Goal: Task Accomplishment & Management: Use online tool/utility

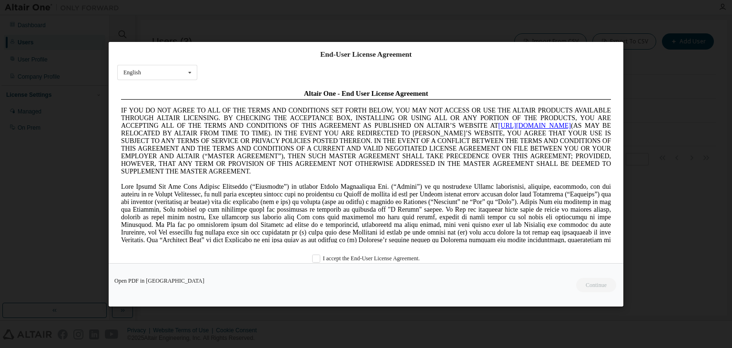
scroll to position [17, 0]
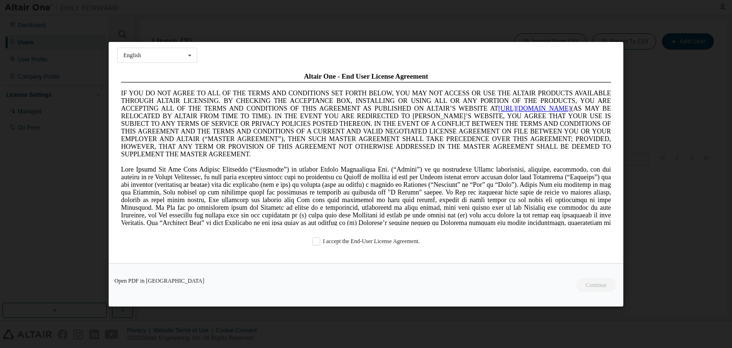
drag, startPoint x: 335, startPoint y: 250, endPoint x: 320, endPoint y: 248, distance: 14.9
click at [320, 248] on div "End-User License Agreement English English Chinese French German Japanese Korea…" at bounding box center [366, 152] width 515 height 221
click at [316, 243] on label "I accept the End-User License Agreement." at bounding box center [366, 241] width 108 height 8
click at [597, 284] on button "Continue" at bounding box center [596, 285] width 41 height 14
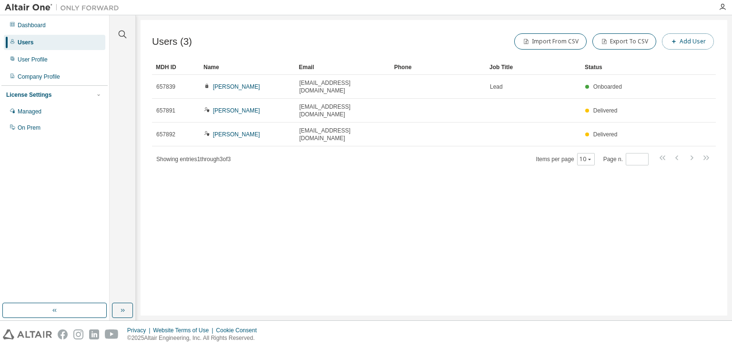
click at [696, 33] on button "Add User" at bounding box center [688, 41] width 52 height 16
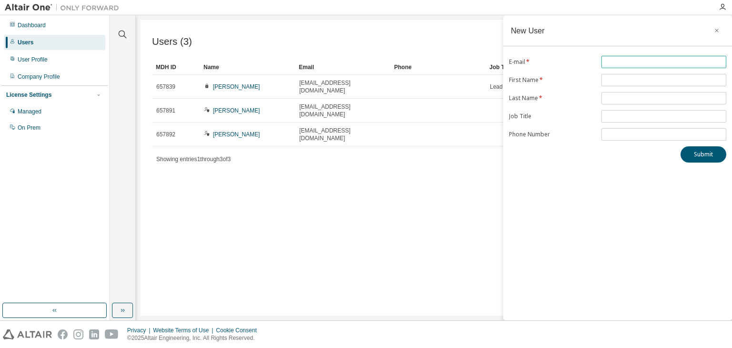
click at [654, 58] on input "text" at bounding box center [664, 62] width 120 height 8
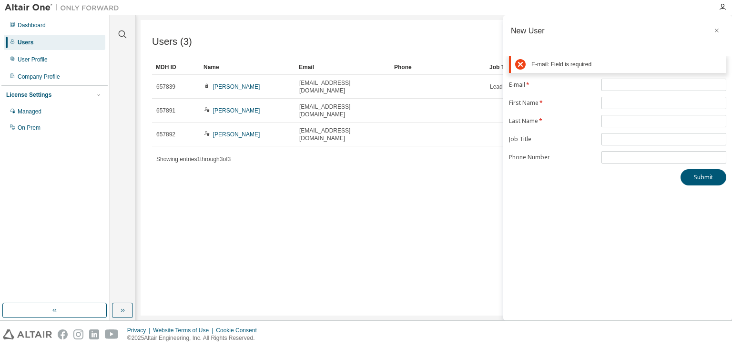
click at [580, 152] on div "E-mail: Field is required E-mail * First Name * Last Name * Job Title Phone Num…" at bounding box center [618, 121] width 229 height 130
click at [624, 84] on input "text" at bounding box center [664, 85] width 120 height 8
type input "**********"
drag, startPoint x: 621, startPoint y: 103, endPoint x: 647, endPoint y: 89, distance: 29.5
click at [647, 89] on form "**********" at bounding box center [617, 121] width 217 height 85
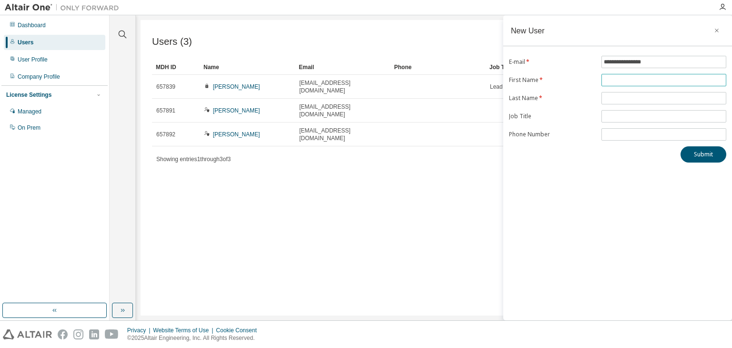
type input "**********"
click at [644, 96] on input "text" at bounding box center [664, 98] width 120 height 8
type input "********"
click at [645, 74] on span "**********" at bounding box center [664, 80] width 125 height 12
click at [650, 75] on span "**********" at bounding box center [664, 80] width 125 height 12
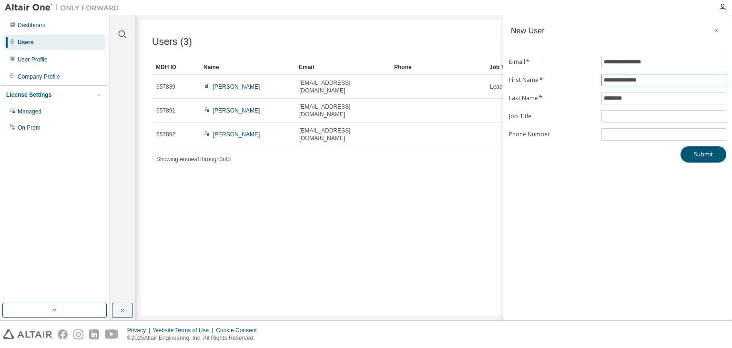
drag, startPoint x: 650, startPoint y: 81, endPoint x: 563, endPoint y: 73, distance: 88.0
click at [563, 75] on form "**********" at bounding box center [617, 98] width 217 height 85
type input "*"
type input "**********"
drag, startPoint x: 637, startPoint y: 95, endPoint x: 509, endPoint y: 110, distance: 128.7
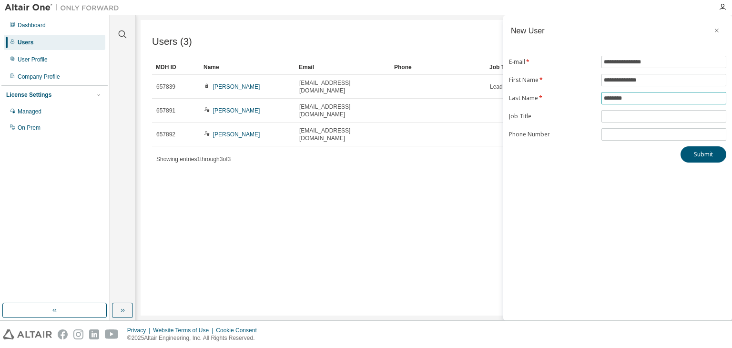
click at [509, 110] on form "**********" at bounding box center [617, 98] width 217 height 85
type input "**********"
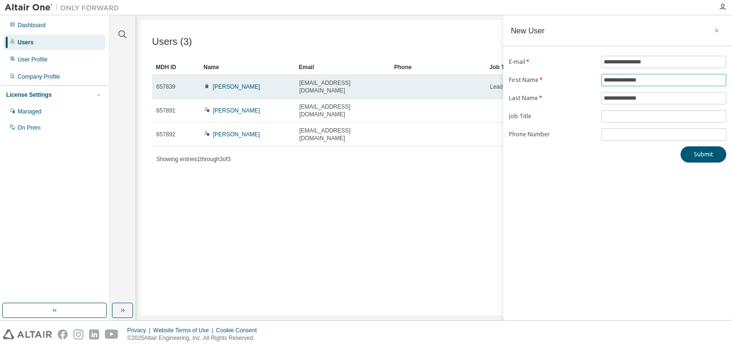
drag, startPoint x: 648, startPoint y: 81, endPoint x: 470, endPoint y: 86, distance: 178.0
click at [470, 86] on main "**********" at bounding box center [421, 167] width 623 height 305
type input "*"
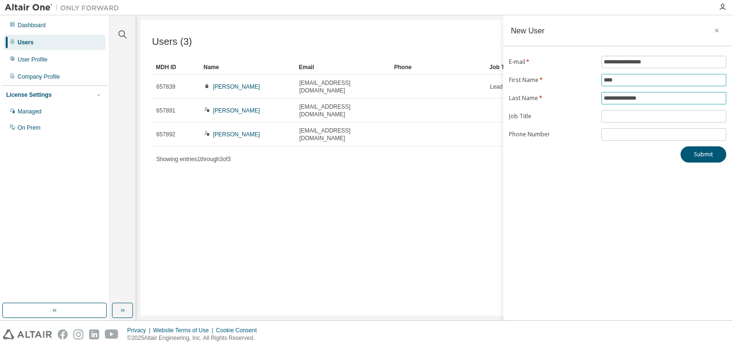
type input "****"
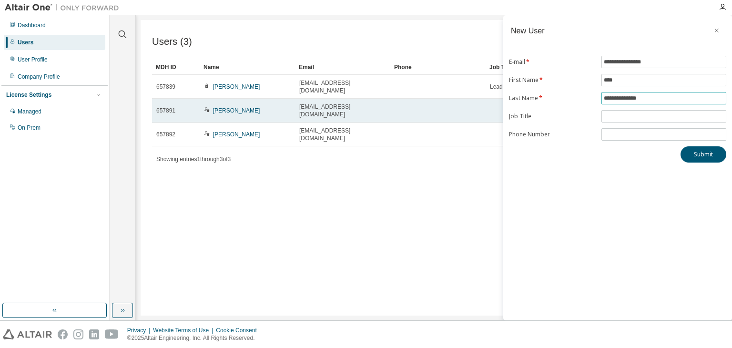
drag, startPoint x: 680, startPoint y: 99, endPoint x: 466, endPoint y: 101, distance: 214.1
click at [466, 101] on main "**********" at bounding box center [421, 167] width 623 height 305
type input "*"
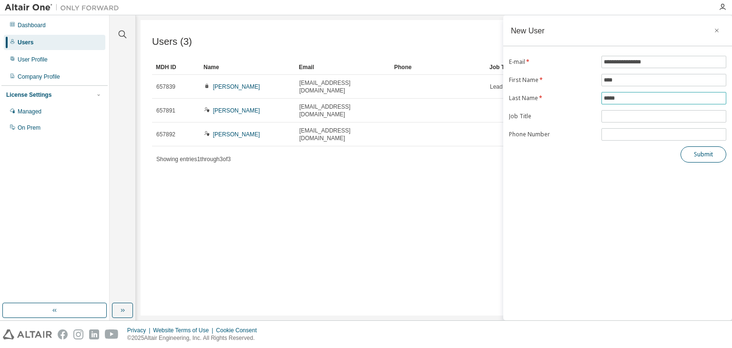
type input "*****"
click at [706, 159] on button "Submit" at bounding box center [704, 154] width 46 height 16
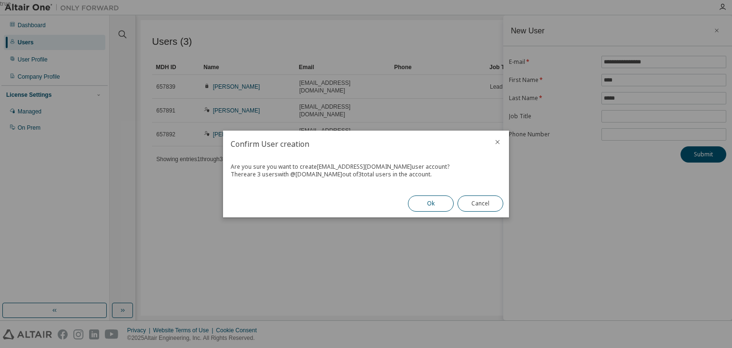
click at [448, 207] on button "Ok" at bounding box center [431, 204] width 46 height 16
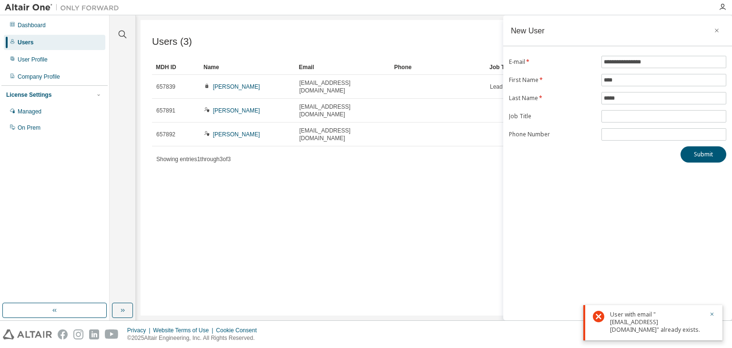
click at [658, 214] on div "**********" at bounding box center [618, 167] width 229 height 305
click at [715, 30] on icon "button" at bounding box center [717, 31] width 7 height 8
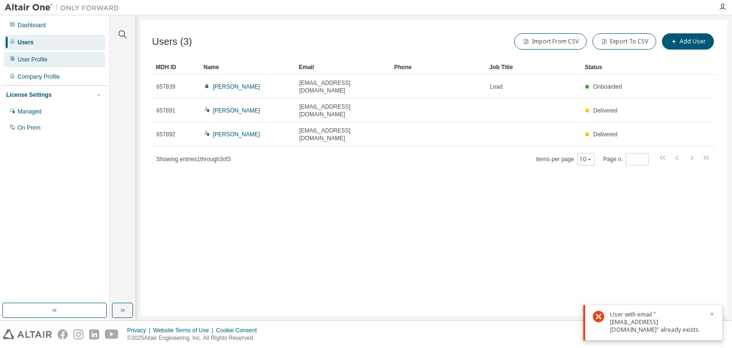
click at [54, 53] on div "User Profile" at bounding box center [55, 59] width 102 height 15
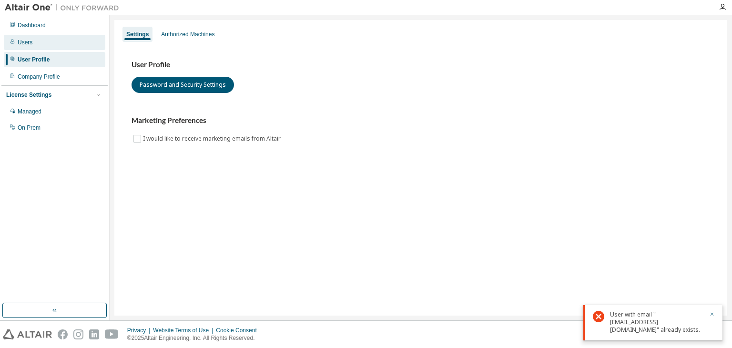
click at [54, 43] on div "Users" at bounding box center [55, 42] width 102 height 15
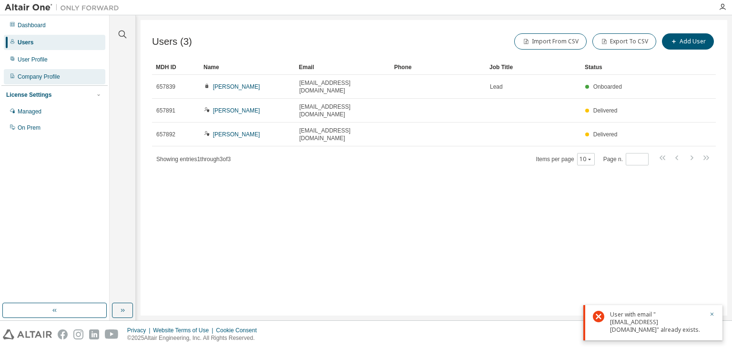
click at [55, 79] on div "Company Profile" at bounding box center [39, 77] width 42 height 8
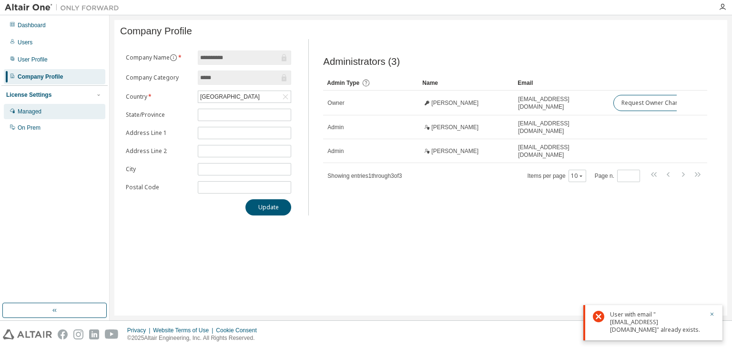
click at [52, 111] on div "Managed" at bounding box center [55, 111] width 102 height 15
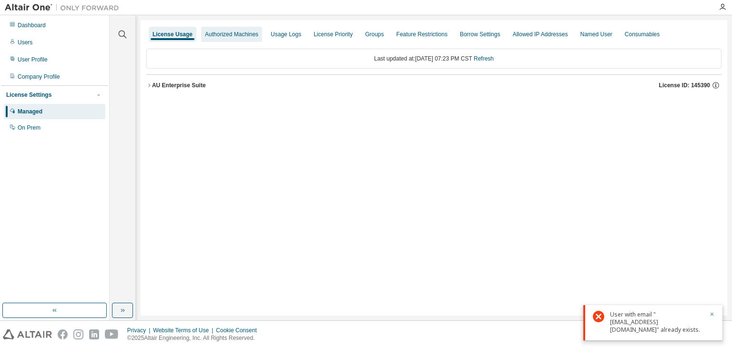
click at [240, 31] on div "Authorized Machines" at bounding box center [231, 35] width 53 height 8
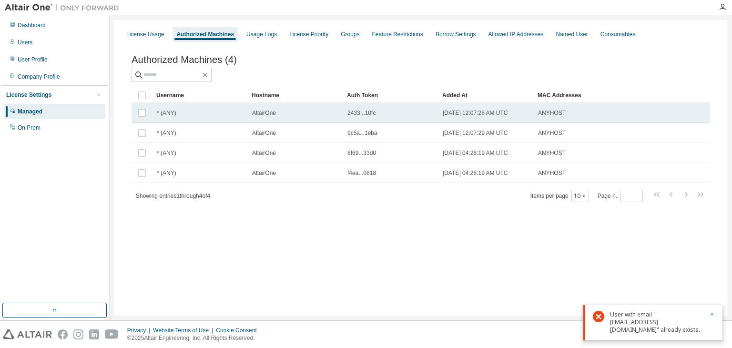
drag, startPoint x: 165, startPoint y: 119, endPoint x: 169, endPoint y: 112, distance: 7.5
click at [169, 112] on span "* (ANY)" at bounding box center [167, 113] width 20 height 8
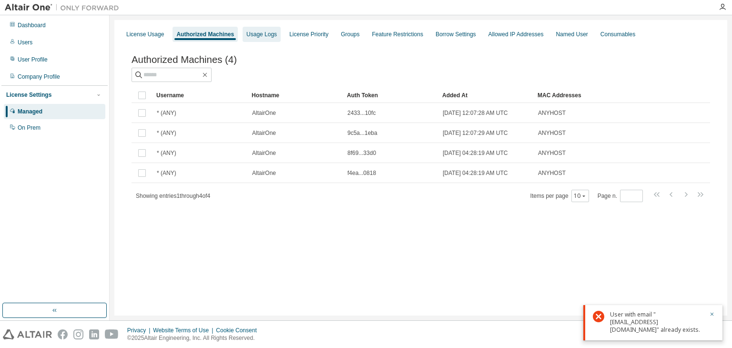
click at [254, 36] on div "Usage Logs" at bounding box center [262, 35] width 31 height 8
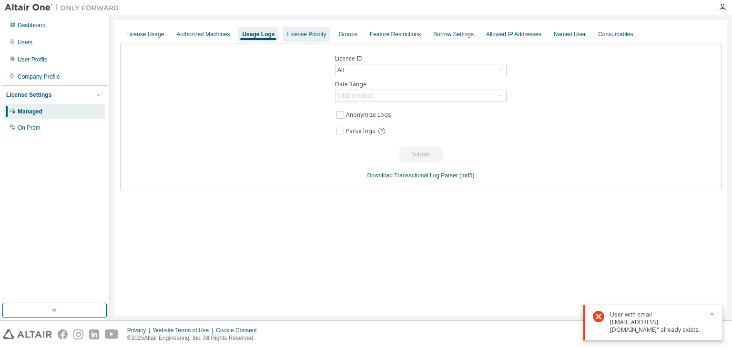
click at [292, 34] on div "License Priority" at bounding box center [306, 35] width 39 height 8
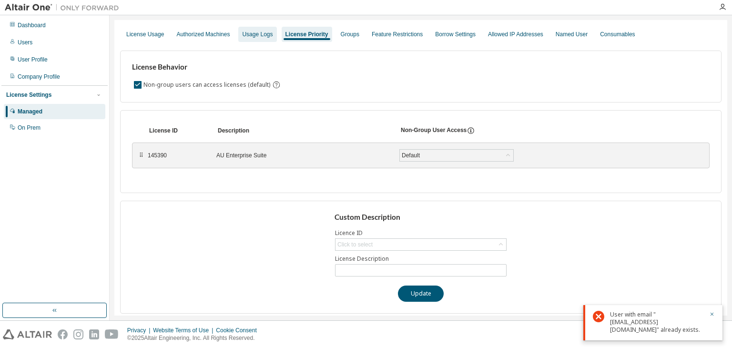
click at [255, 32] on div "Usage Logs" at bounding box center [257, 35] width 31 height 8
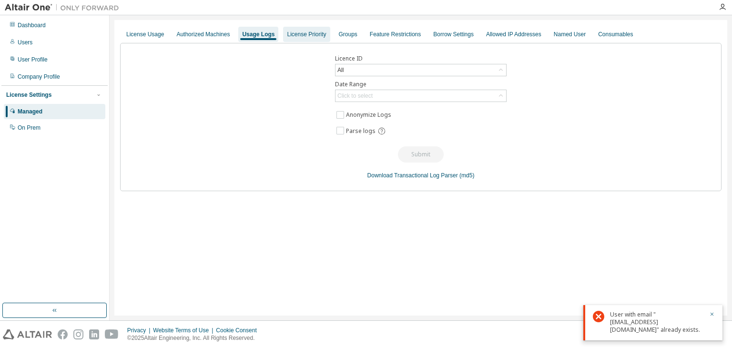
click at [294, 31] on div "License Priority" at bounding box center [306, 35] width 39 height 8
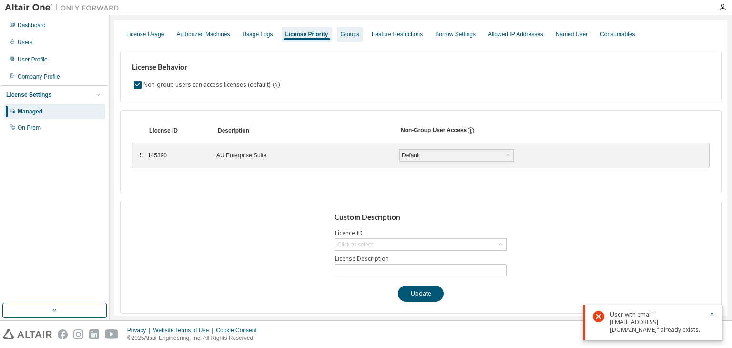
click at [341, 33] on div "Groups" at bounding box center [350, 35] width 19 height 8
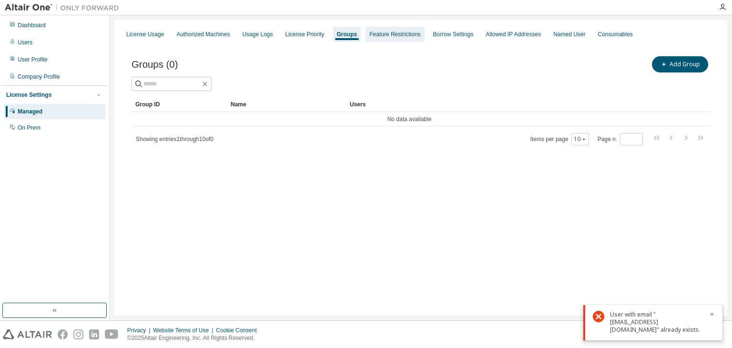
click at [381, 33] on div "Feature Restrictions" at bounding box center [395, 35] width 51 height 8
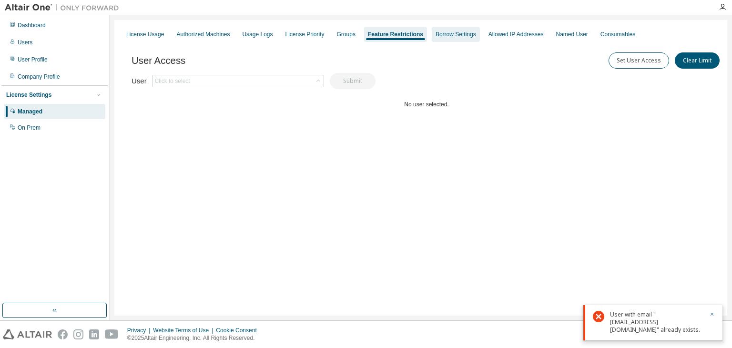
click at [457, 31] on div "Borrow Settings" at bounding box center [456, 35] width 41 height 8
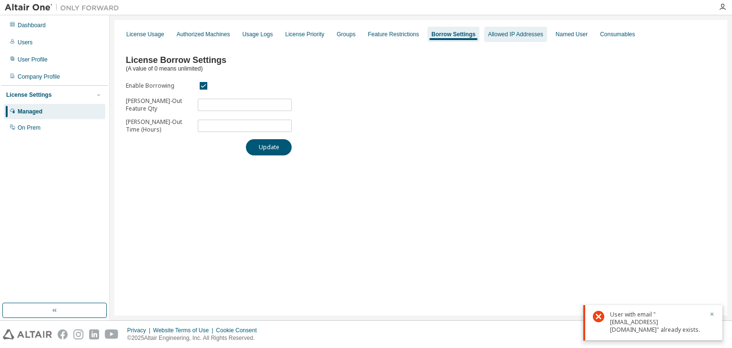
click at [521, 33] on div "Allowed IP Addresses" at bounding box center [515, 35] width 55 height 8
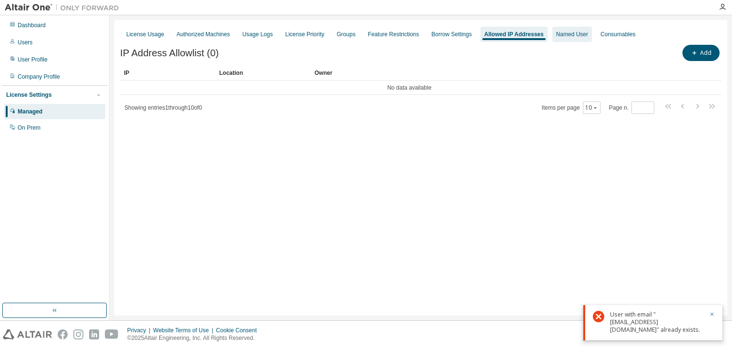
click at [561, 33] on div "Named User" at bounding box center [573, 35] width 32 height 8
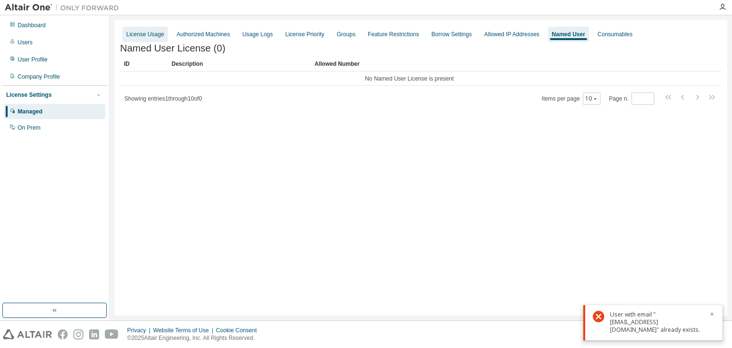
click at [141, 38] on div "License Usage" at bounding box center [145, 34] width 45 height 15
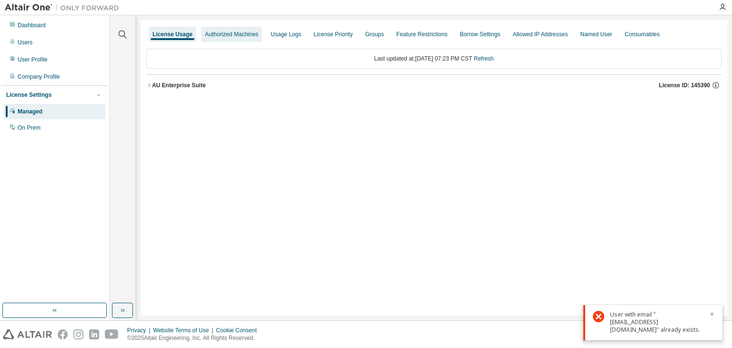
click at [229, 31] on div "Authorized Machines" at bounding box center [231, 35] width 53 height 8
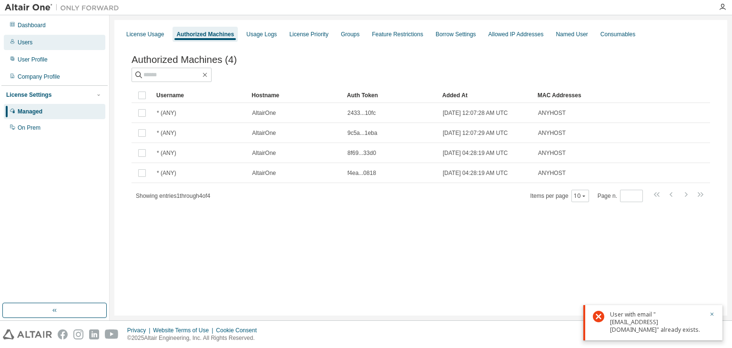
click at [61, 38] on div "Users" at bounding box center [55, 42] width 102 height 15
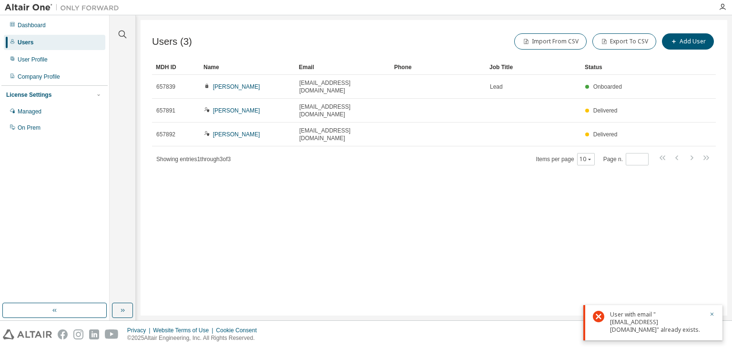
click at [648, 322] on div "User with email "A01781193@tec.mx" already exists." at bounding box center [656, 322] width 93 height 23
click at [620, 317] on div "User with email "A01781193@tec.mx" already exists." at bounding box center [656, 322] width 93 height 23
click at [598, 315] on icon at bounding box center [598, 316] width 11 height 11
click at [49, 78] on div "Company Profile" at bounding box center [39, 77] width 42 height 8
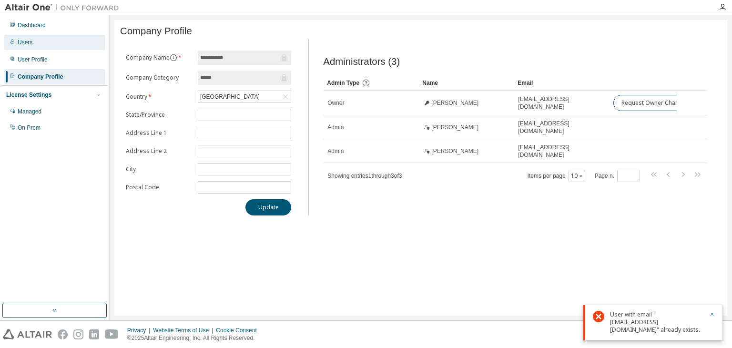
click at [46, 41] on div "Users" at bounding box center [55, 42] width 102 height 15
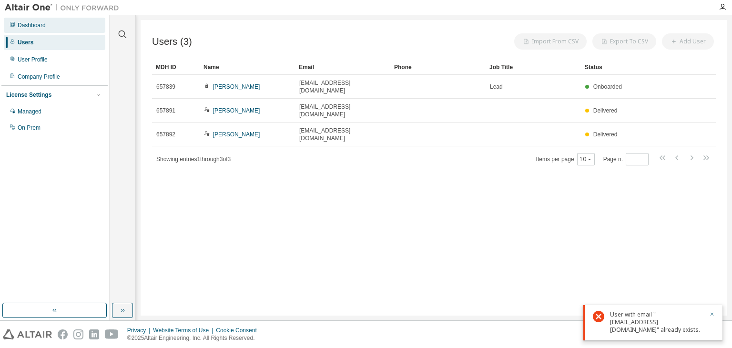
click at [51, 22] on div "Dashboard" at bounding box center [55, 25] width 102 height 15
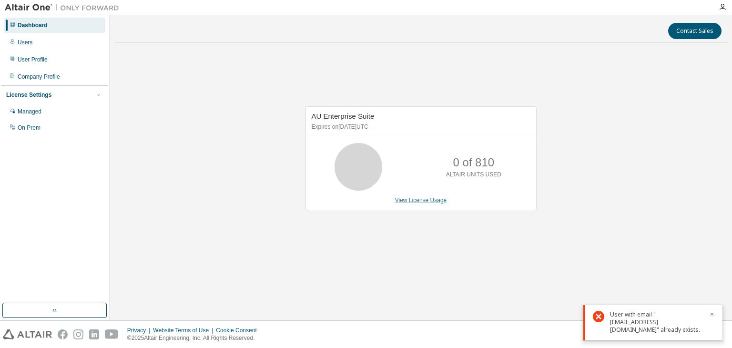
click at [429, 200] on link "View License Usage" at bounding box center [421, 200] width 52 height 7
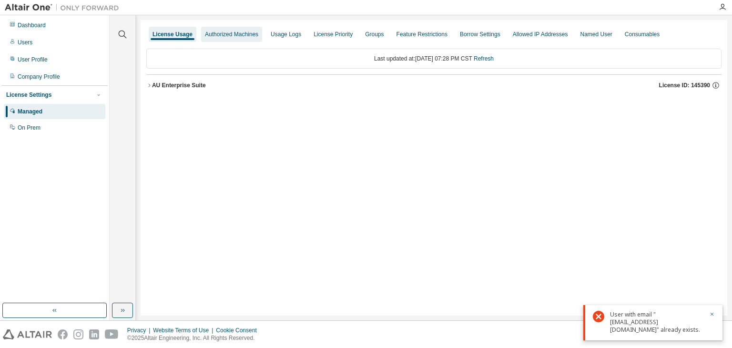
click at [228, 38] on div "Authorized Machines" at bounding box center [231, 34] width 61 height 15
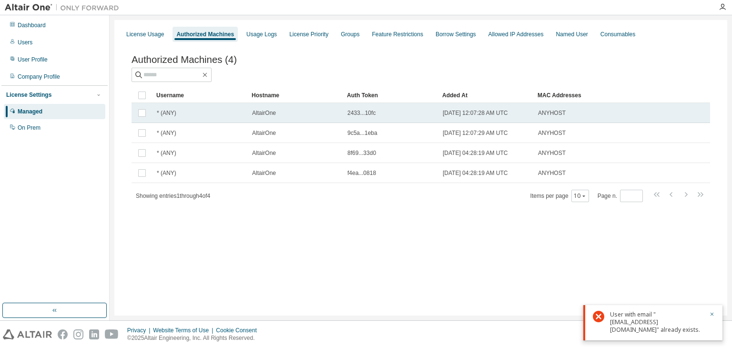
click at [265, 114] on span "AltairOne" at bounding box center [264, 113] width 24 height 8
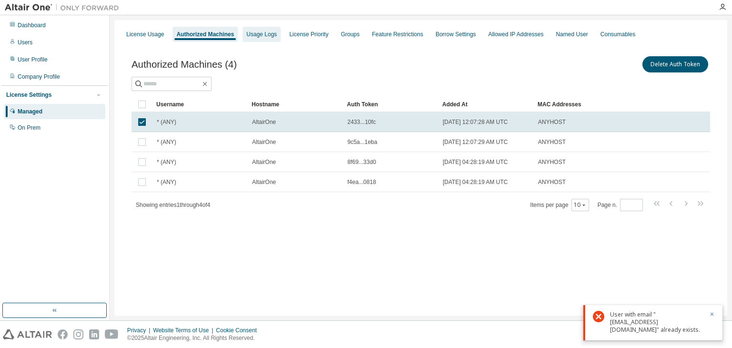
click at [258, 40] on div "Usage Logs" at bounding box center [262, 34] width 38 height 15
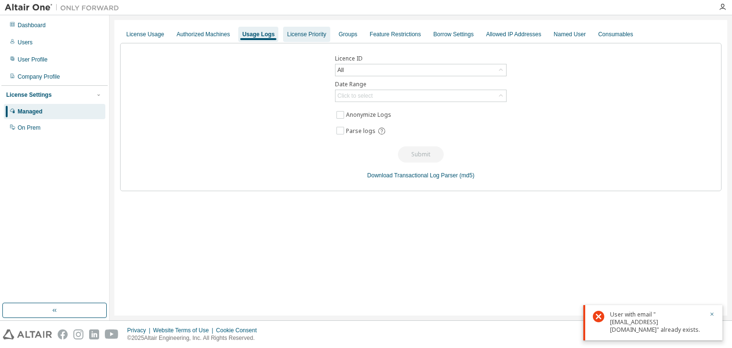
click at [304, 41] on div "License Priority" at bounding box center [306, 34] width 47 height 15
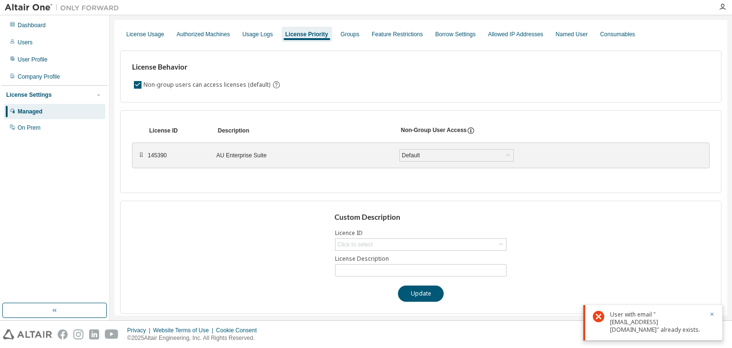
click at [359, 43] on div "License Behavior Non-group users can access licenses (default) License ID Descr…" at bounding box center [421, 178] width 602 height 271
click at [347, 38] on div "Groups" at bounding box center [350, 34] width 26 height 15
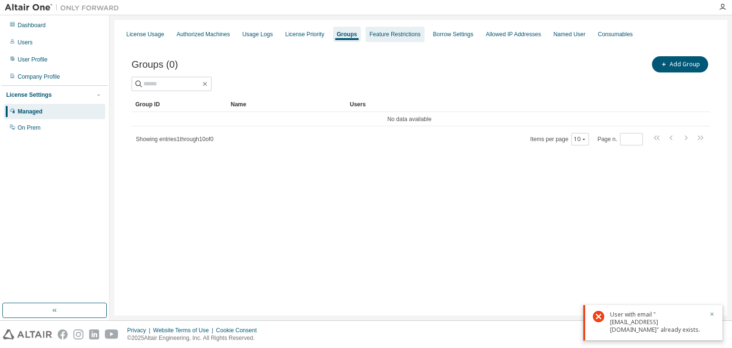
click at [381, 36] on div "Feature Restrictions" at bounding box center [395, 35] width 51 height 8
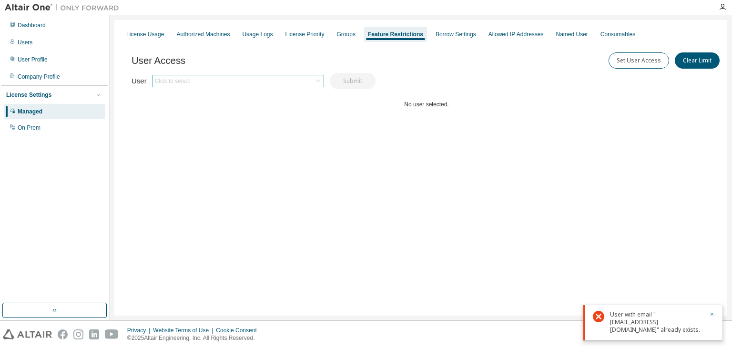
click at [239, 81] on div "Click to select" at bounding box center [238, 80] width 171 height 11
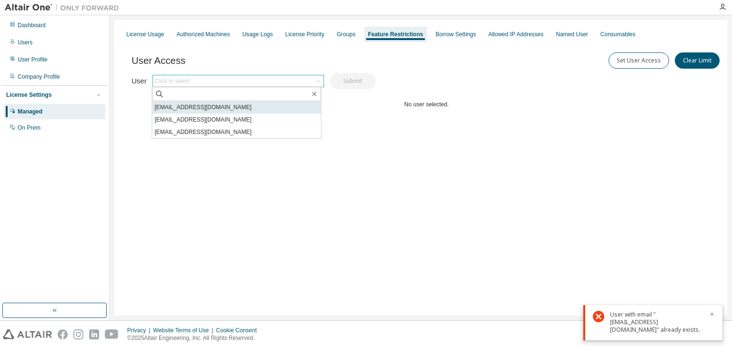
click at [253, 110] on li "a00839531@tec.mx" at bounding box center [236, 107] width 169 height 12
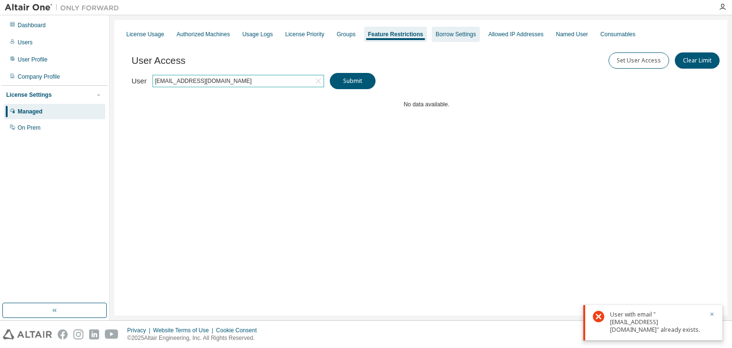
click at [447, 33] on div "Borrow Settings" at bounding box center [456, 35] width 41 height 8
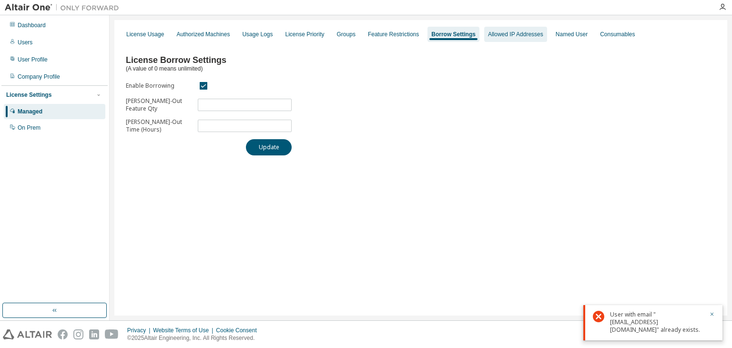
click at [509, 37] on div "Allowed IP Addresses" at bounding box center [515, 35] width 55 height 8
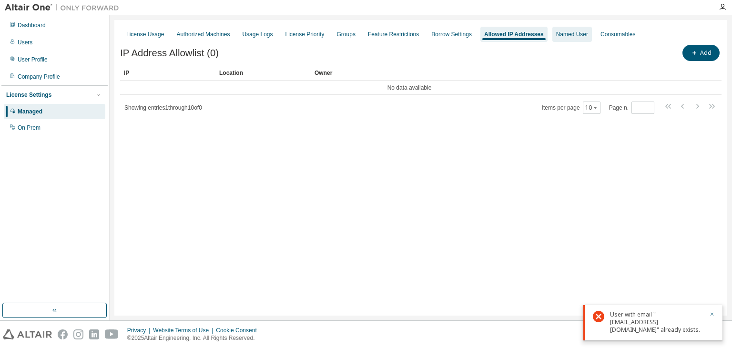
click at [574, 41] on div "Named User" at bounding box center [573, 34] width 40 height 15
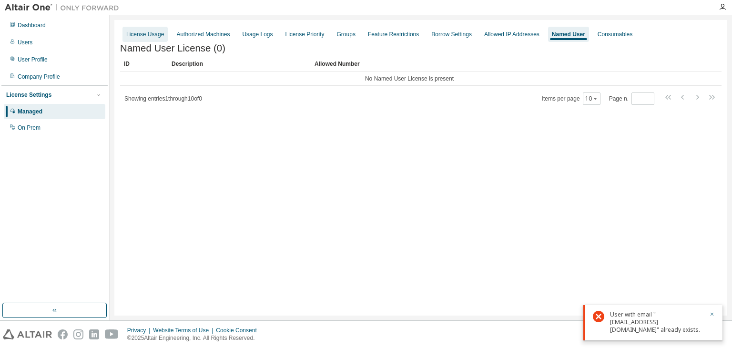
click at [155, 39] on div "License Usage" at bounding box center [145, 34] width 45 height 15
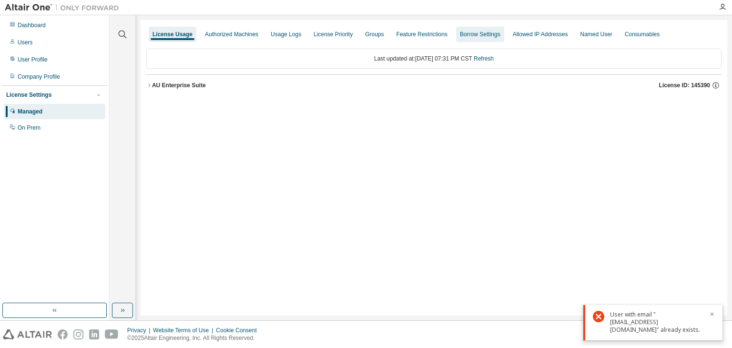
click at [473, 35] on div "Borrow Settings" at bounding box center [480, 35] width 41 height 8
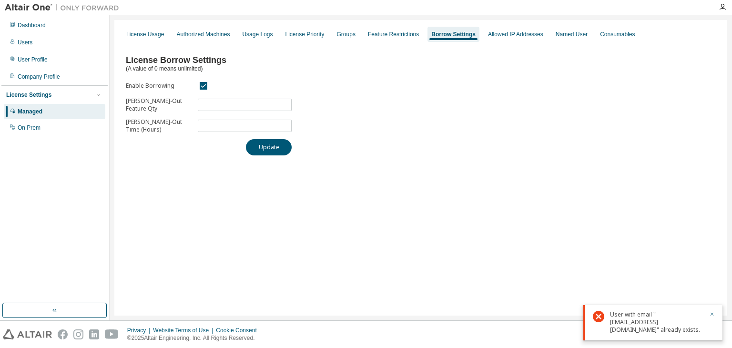
click at [638, 320] on div "User with email "A01781193@tec.mx" already exists." at bounding box center [656, 322] width 93 height 23
click at [519, 30] on div "Allowed IP Addresses" at bounding box center [516, 34] width 63 height 15
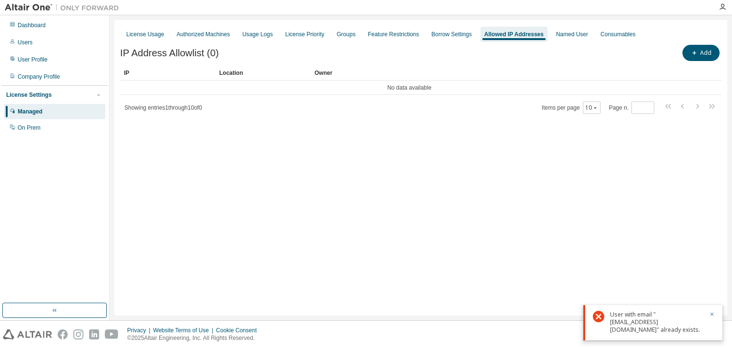
click at [557, 42] on div "License Usage Authorized Machines Usage Logs License Priority Groups Feature Re…" at bounding box center [421, 34] width 602 height 17
click at [563, 40] on div "Named User" at bounding box center [573, 34] width 40 height 15
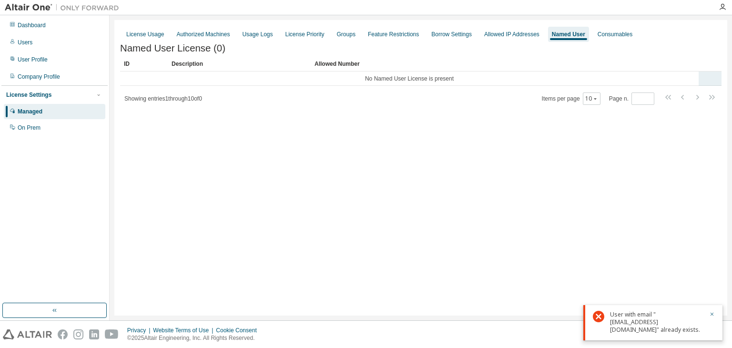
click at [390, 81] on td "No Named User License is present" at bounding box center [409, 79] width 579 height 14
click at [727, 12] on div at bounding box center [722, 7] width 19 height 14
click at [729, 11] on div at bounding box center [722, 7] width 19 height 14
click at [721, 5] on icon "button" at bounding box center [723, 7] width 8 height 8
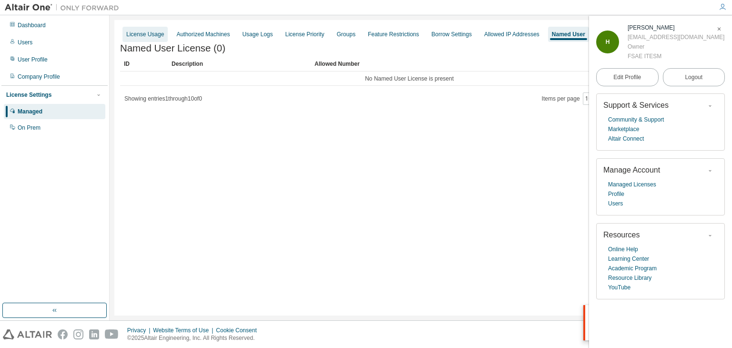
click at [142, 30] on div "License Usage" at bounding box center [145, 34] width 45 height 15
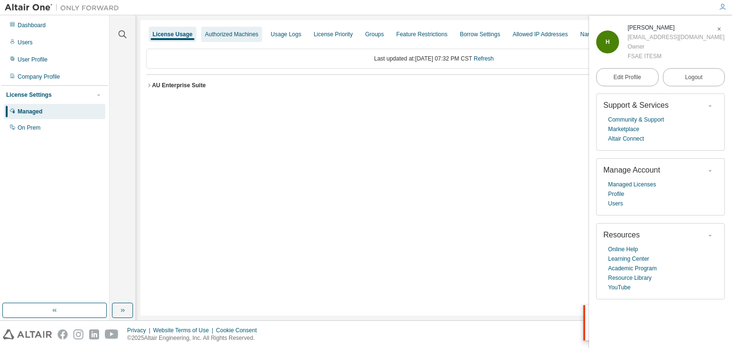
click at [209, 41] on div "Authorized Machines" at bounding box center [231, 34] width 61 height 15
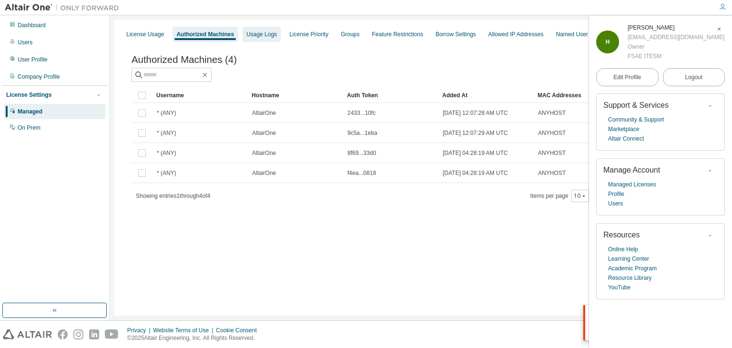
click at [269, 41] on div "Usage Logs" at bounding box center [262, 34] width 38 height 15
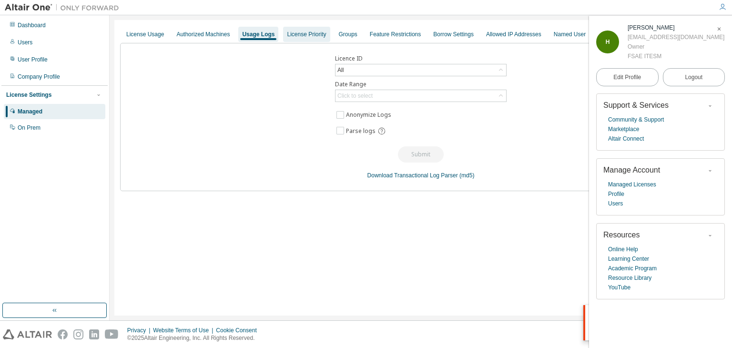
click at [298, 35] on div "License Priority" at bounding box center [306, 35] width 39 height 8
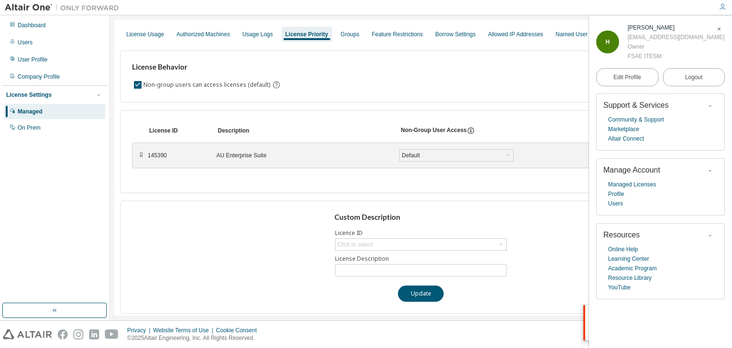
click at [460, 161] on div "145390 AU Enterprise Suite Default Save" at bounding box center [359, 155] width 423 height 17
click at [466, 158] on div "Default" at bounding box center [456, 155] width 113 height 11
click at [469, 156] on div "Default" at bounding box center [456, 155] width 113 height 11
click at [341, 37] on div "Groups" at bounding box center [350, 35] width 19 height 8
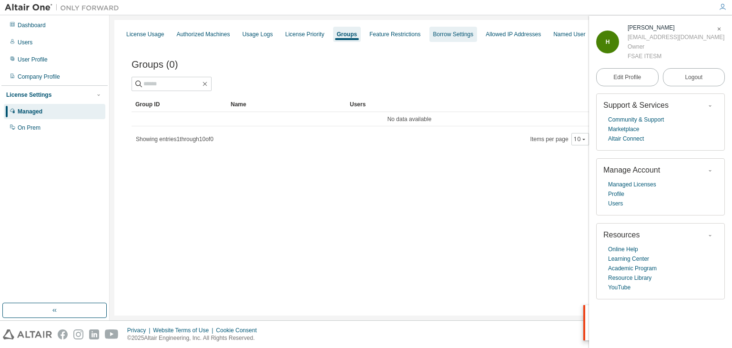
click at [460, 33] on div "Borrow Settings" at bounding box center [453, 35] width 41 height 8
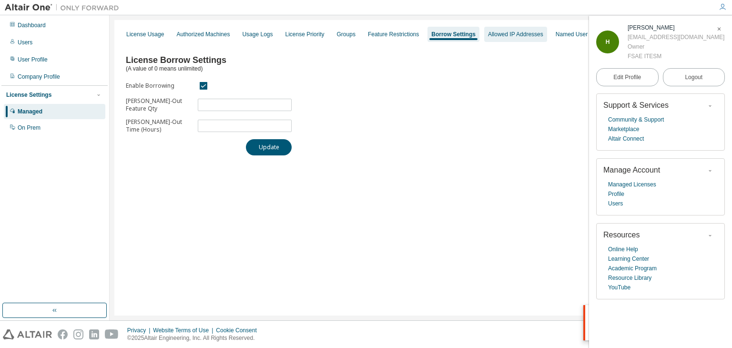
click at [512, 36] on div "Allowed IP Addresses" at bounding box center [515, 35] width 55 height 8
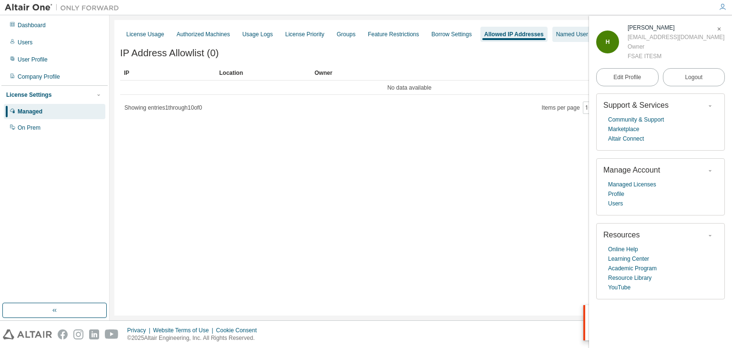
click at [567, 31] on div "Named User" at bounding box center [573, 35] width 32 height 8
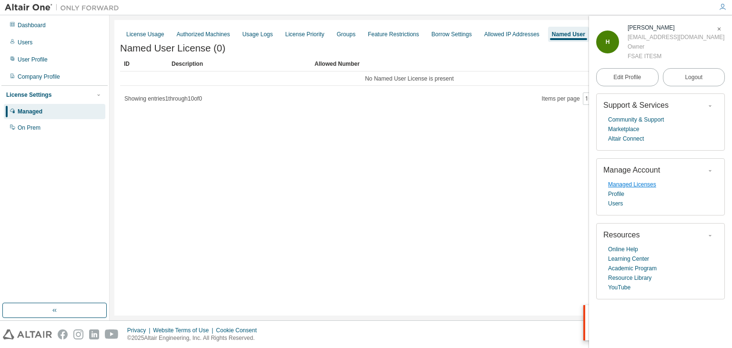
click at [633, 186] on link "Managed Licenses" at bounding box center [632, 185] width 48 height 10
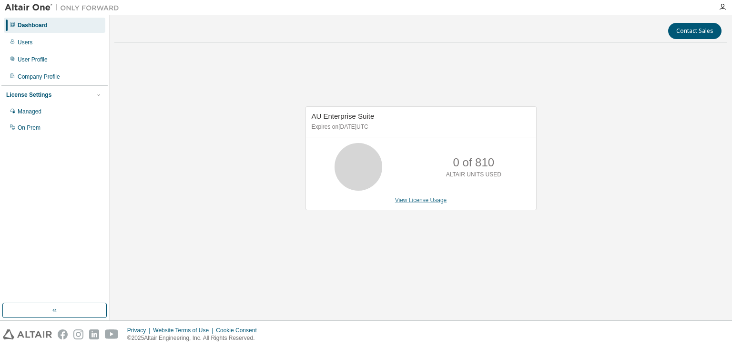
click at [412, 198] on link "View License Usage" at bounding box center [421, 200] width 52 height 7
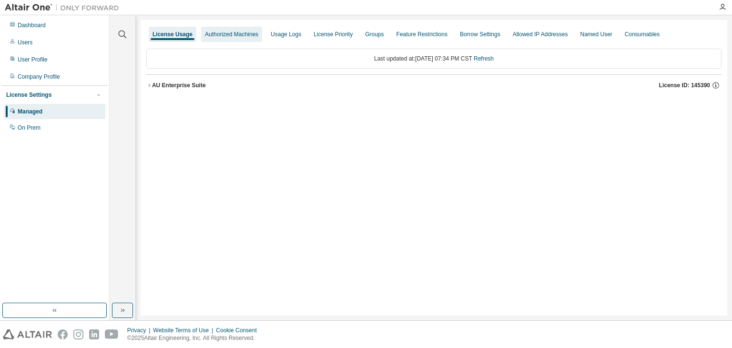
click at [237, 30] on div "Authorized Machines" at bounding box center [231, 34] width 61 height 15
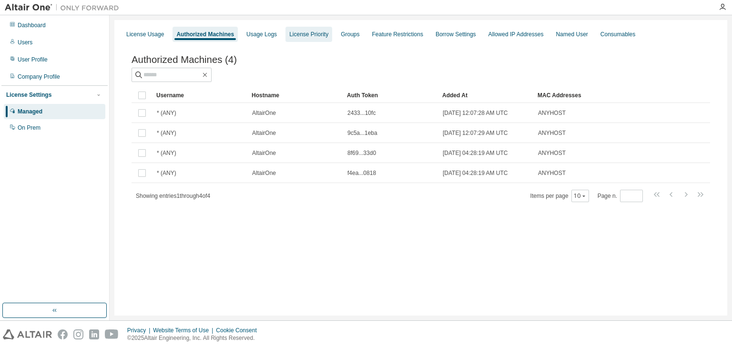
click at [310, 36] on div "License Priority" at bounding box center [308, 35] width 39 height 8
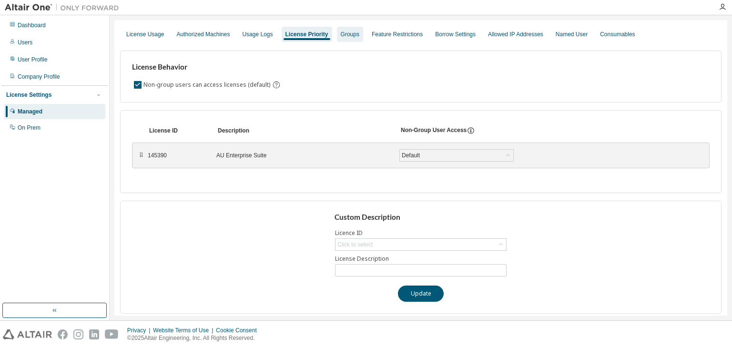
click at [344, 37] on div "Groups" at bounding box center [350, 35] width 19 height 8
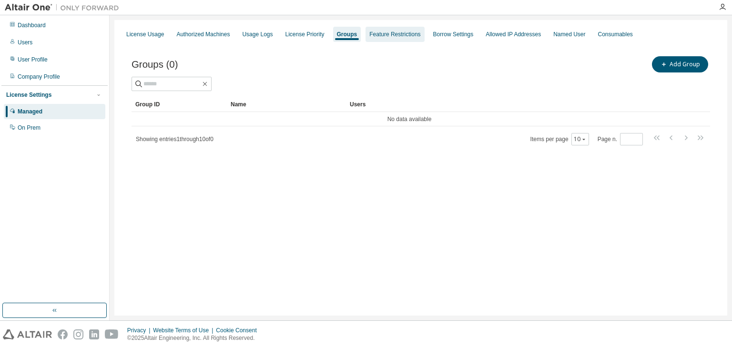
click at [370, 33] on div "Feature Restrictions" at bounding box center [395, 35] width 51 height 8
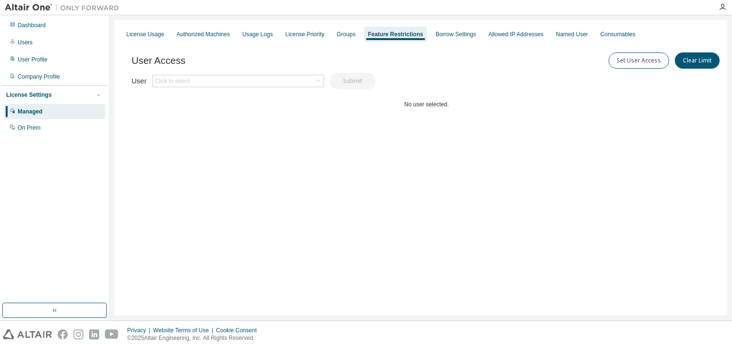
click at [421, 35] on div "License Usage Authorized Machines Usage Logs License Priority Groups Feature Re…" at bounding box center [421, 34] width 602 height 17
click at [448, 38] on div "Borrow Settings" at bounding box center [456, 35] width 41 height 8
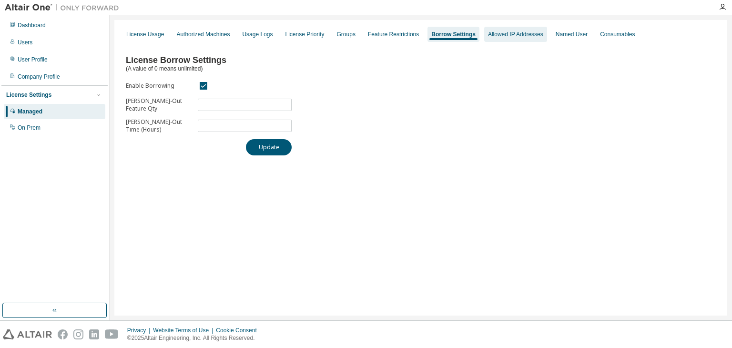
click at [502, 39] on div "Allowed IP Addresses" at bounding box center [516, 34] width 63 height 15
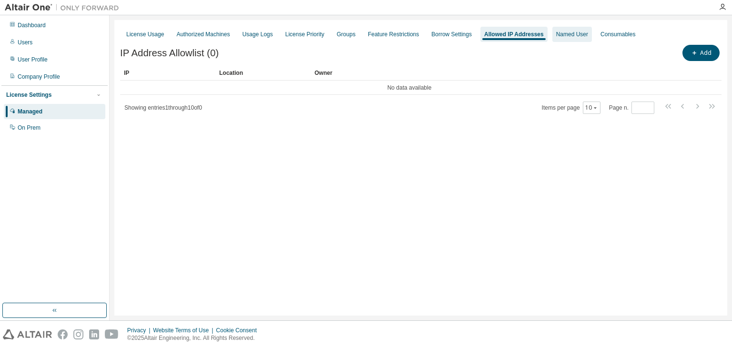
click at [565, 32] on div "Named User" at bounding box center [573, 35] width 32 height 8
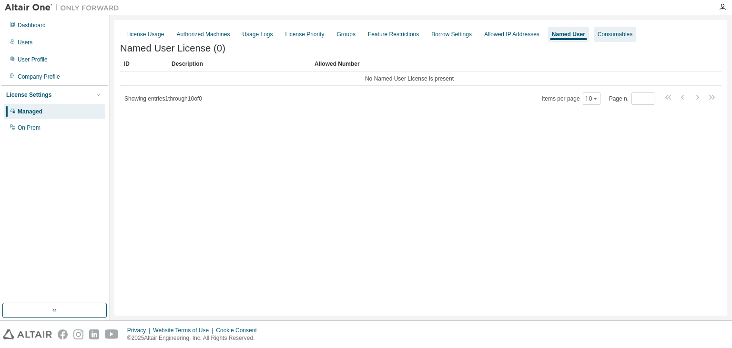
click at [599, 34] on div "Consumables" at bounding box center [615, 35] width 35 height 8
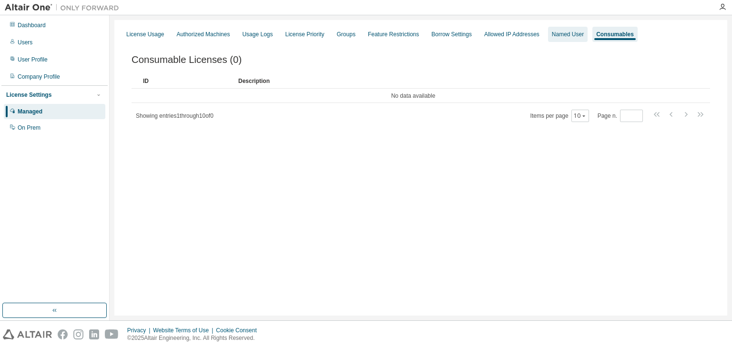
click at [548, 31] on div "Named User" at bounding box center [568, 34] width 40 height 15
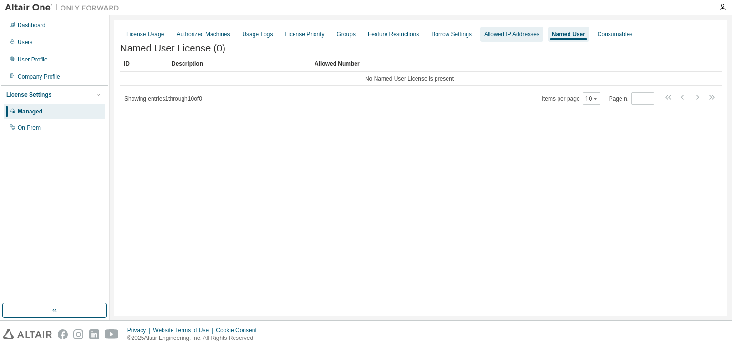
click at [495, 31] on div "Allowed IP Addresses" at bounding box center [512, 35] width 55 height 8
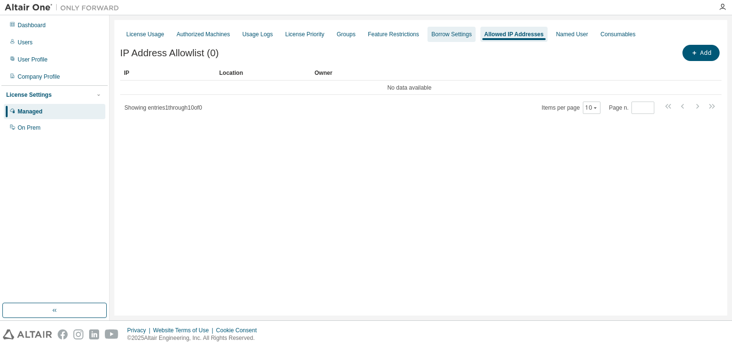
click at [466, 33] on div "Borrow Settings" at bounding box center [452, 34] width 48 height 15
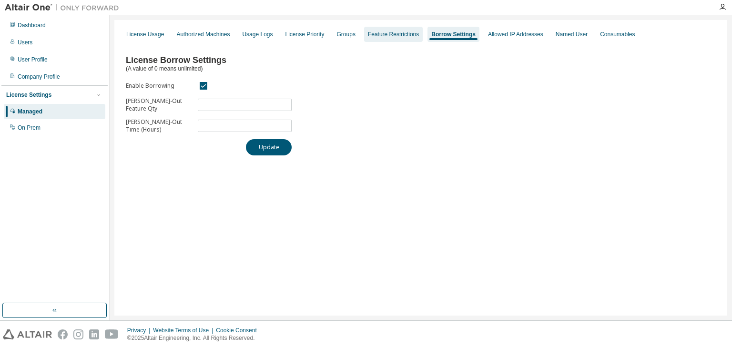
click at [366, 29] on div "Feature Restrictions" at bounding box center [393, 34] width 59 height 15
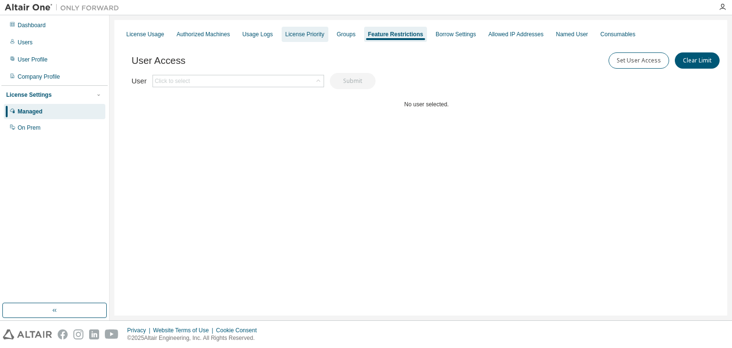
click at [299, 30] on div "License Priority" at bounding box center [305, 34] width 47 height 15
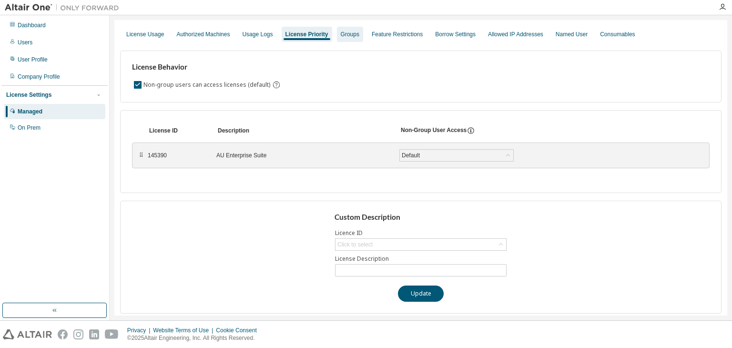
click at [354, 40] on div "Groups" at bounding box center [350, 34] width 26 height 15
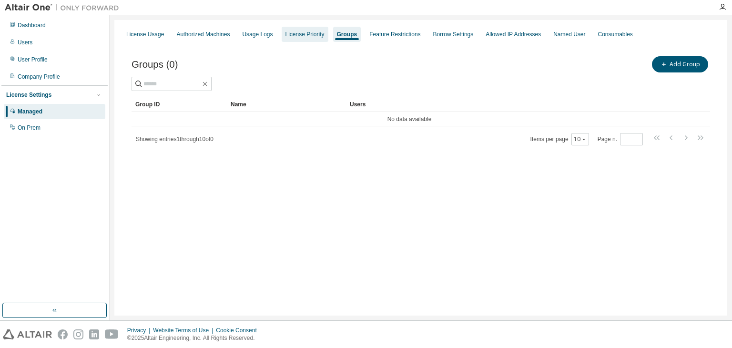
click at [305, 36] on div "License Priority" at bounding box center [305, 35] width 39 height 8
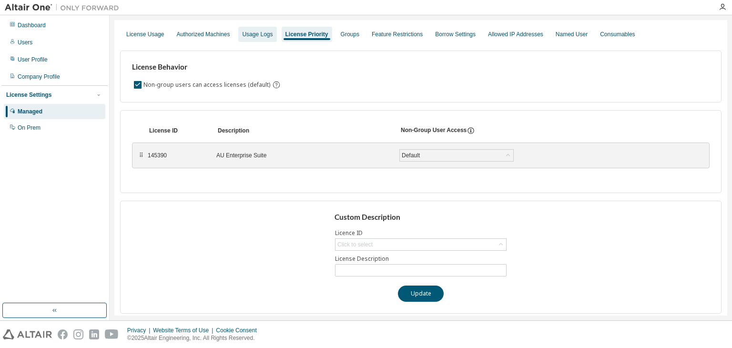
click at [261, 34] on div "Usage Logs" at bounding box center [257, 35] width 31 height 8
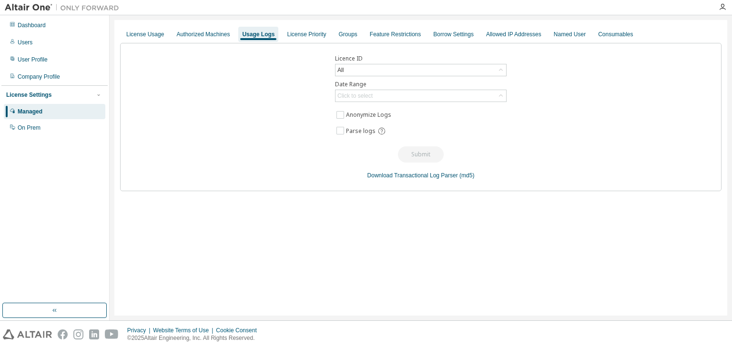
click at [189, 24] on div "License Usage Authorized Machines Usage Logs License Priority Groups Feature Re…" at bounding box center [420, 168] width 613 height 296
click at [165, 37] on div "License Usage" at bounding box center [145, 34] width 45 height 15
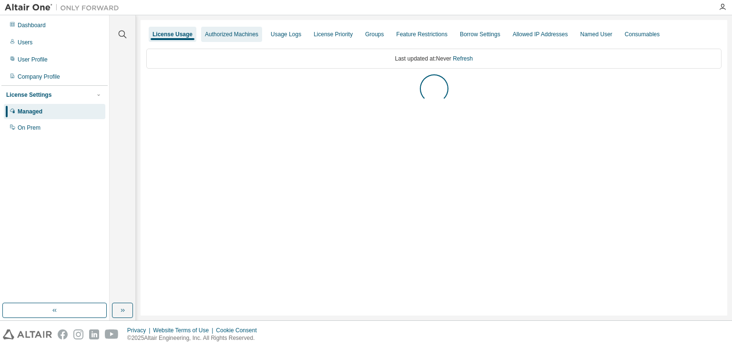
click at [243, 35] on div "Authorized Machines" at bounding box center [231, 35] width 53 height 8
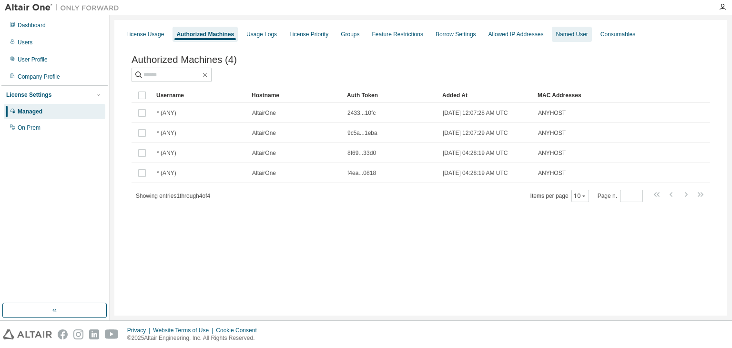
click at [562, 29] on div "Named User" at bounding box center [572, 34] width 40 height 15
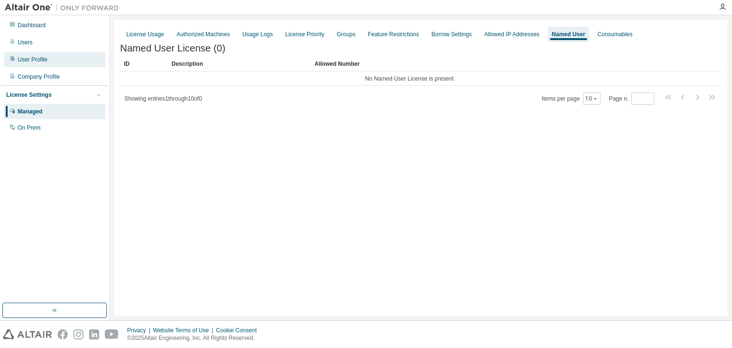
click at [9, 56] on div "User Profile" at bounding box center [55, 59] width 102 height 15
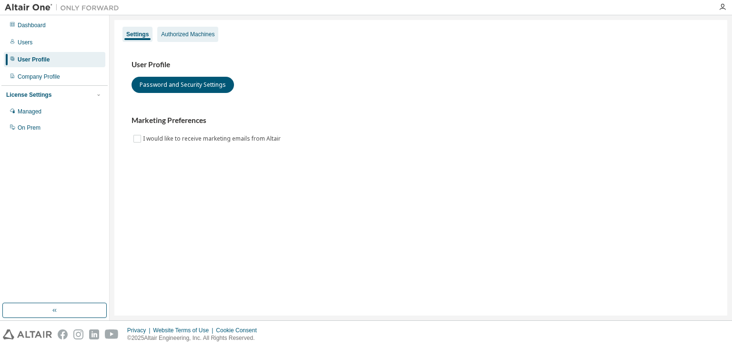
click at [191, 37] on div "Authorized Machines" at bounding box center [187, 35] width 53 height 8
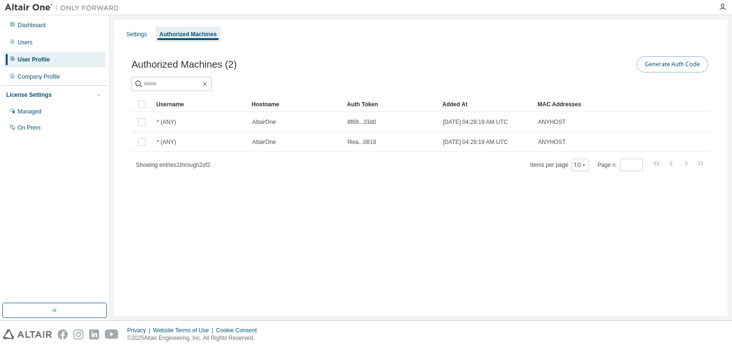
click at [693, 71] on button "Generate Auth Code" at bounding box center [673, 64] width 72 height 16
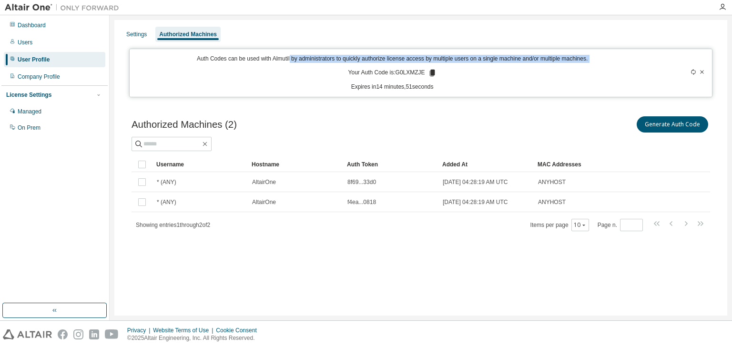
drag, startPoint x: 290, startPoint y: 60, endPoint x: 426, endPoint y: 63, distance: 135.5
click at [426, 63] on div "Auth Codes can be used with Almutil by administrators to quickly authorize lice…" at bounding box center [392, 73] width 514 height 36
click at [471, 61] on p "Auth Codes can be used with Almutil by administrators to quickly authorize lice…" at bounding box center [392, 59] width 514 height 8
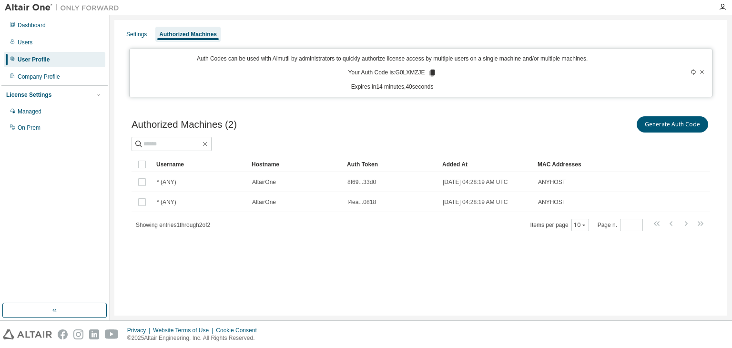
click at [552, 117] on div "Generate Auth Code" at bounding box center [565, 124] width 289 height 20
